Goal: Task Accomplishment & Management: Manage account settings

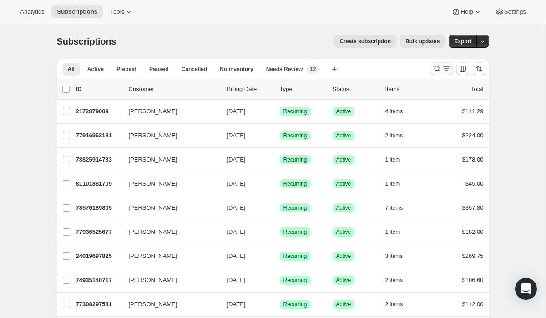
click at [446, 63] on button "Search and filter results" at bounding box center [442, 68] width 22 height 13
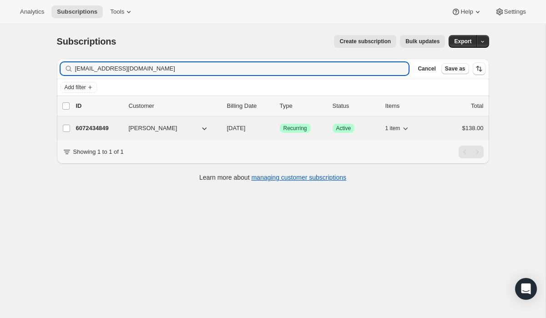
type input "[EMAIL_ADDRESS][DOMAIN_NAME]"
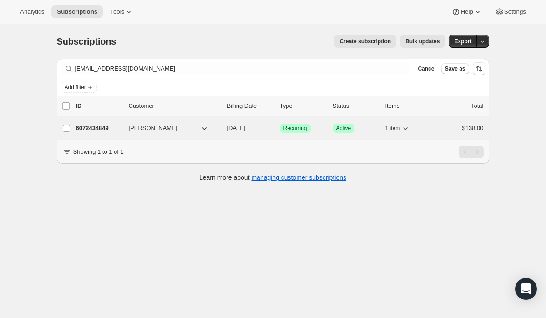
click at [300, 127] on span "Recurring" at bounding box center [296, 128] width 24 height 7
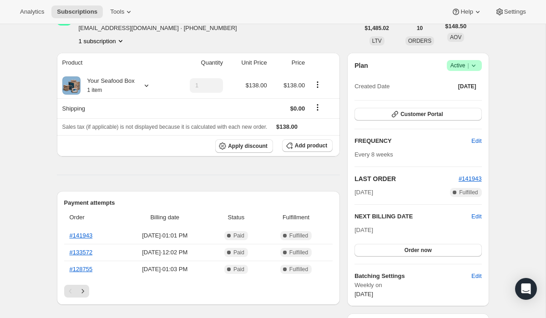
scroll to position [101, 0]
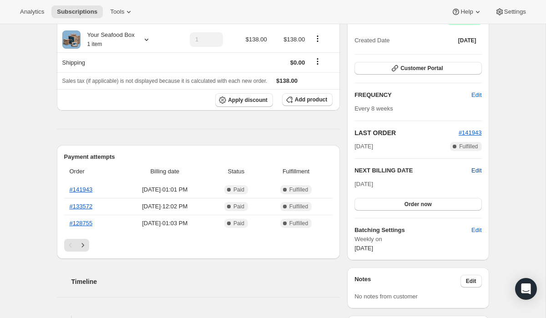
click at [474, 169] on span "Edit" at bounding box center [477, 170] width 10 height 9
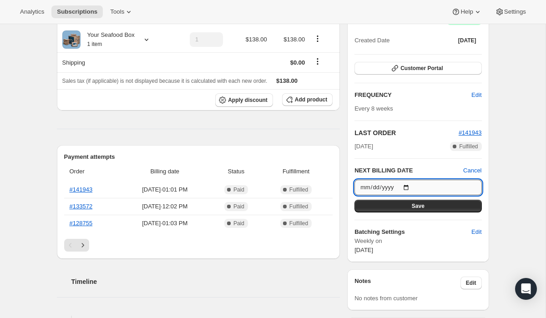
click at [410, 186] on input "[DATE]" at bounding box center [418, 187] width 127 height 15
type input "[DATE]"
click at [413, 208] on span "Save" at bounding box center [418, 206] width 13 height 7
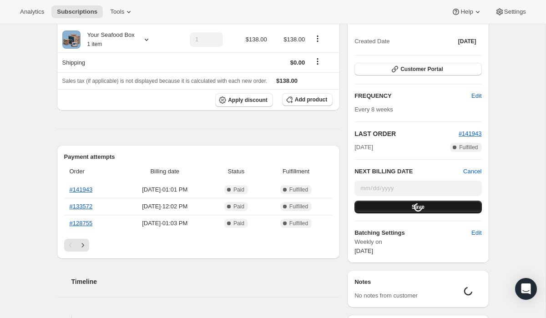
scroll to position [0, 0]
